Goal: Task Accomplishment & Management: Use online tool/utility

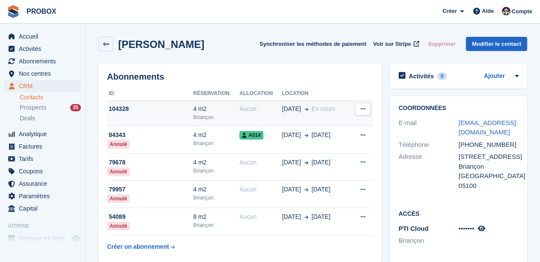
click at [267, 109] on div "Aucun" at bounding box center [260, 108] width 42 height 9
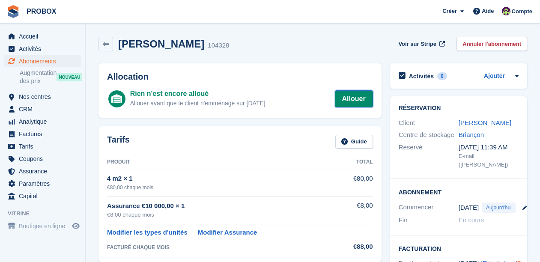
click at [352, 95] on link "Allouer" at bounding box center [354, 98] width 38 height 17
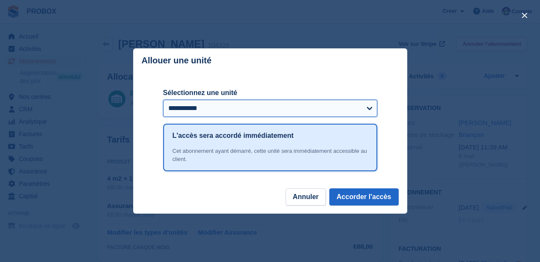
click at [369, 109] on select "**********" at bounding box center [270, 108] width 214 height 17
